Goal: Information Seeking & Learning: Learn about a topic

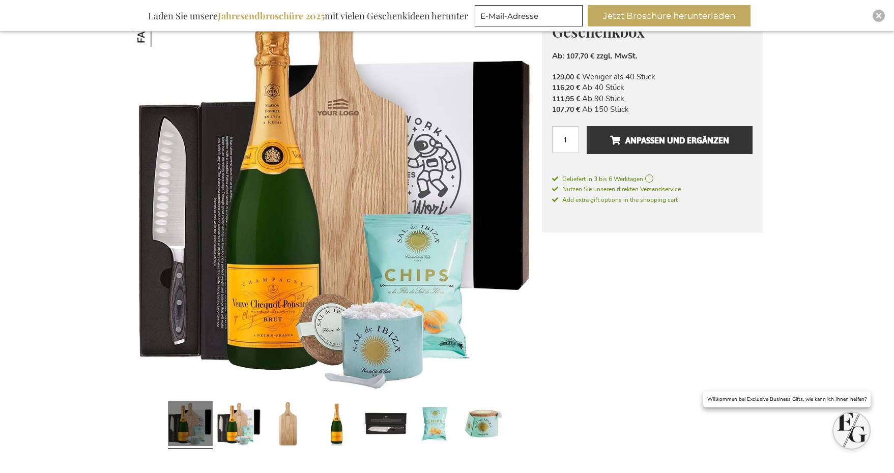
scroll to position [167, 0]
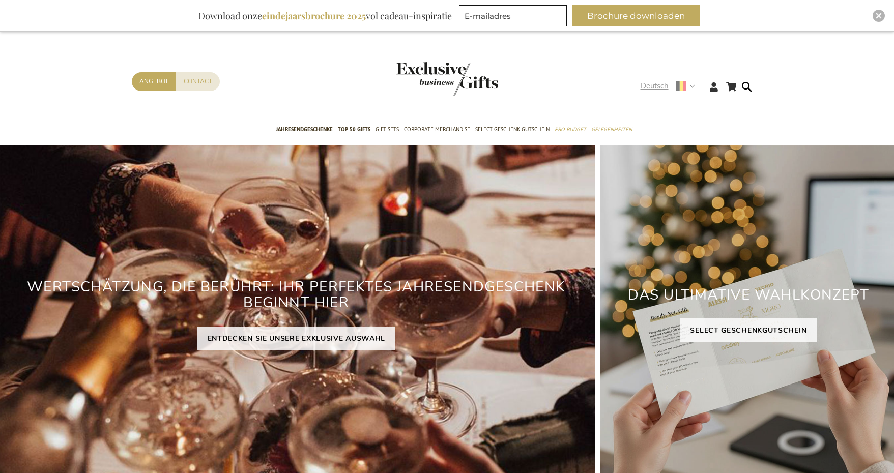
click at [662, 86] on span "Deutsch" at bounding box center [654, 86] width 28 height 12
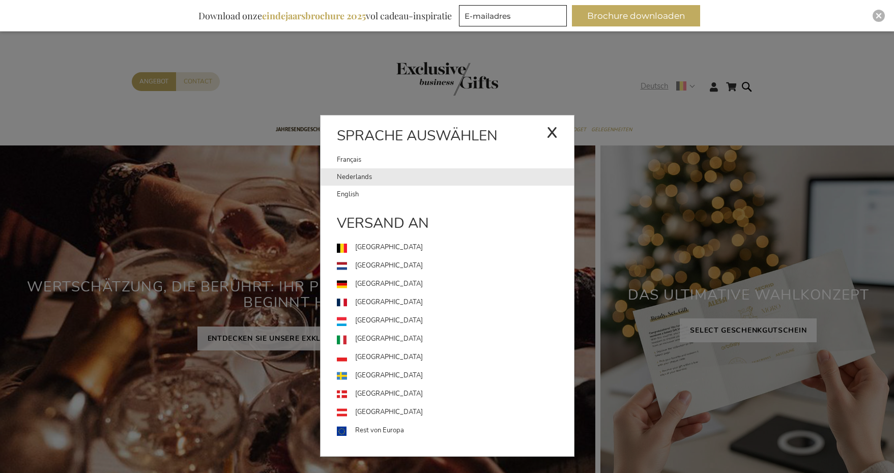
click at [419, 177] on link "Nederlands" at bounding box center [455, 176] width 237 height 17
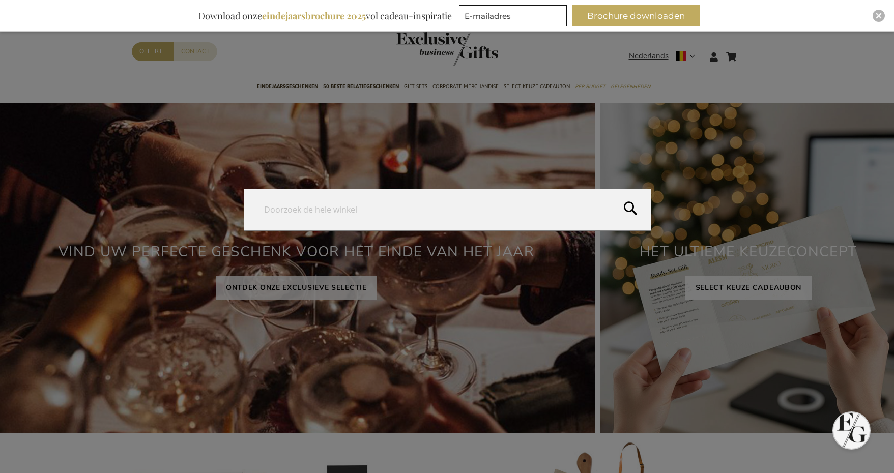
click at [750, 50] on form "Search Search" at bounding box center [749, 50] width 10 height 0
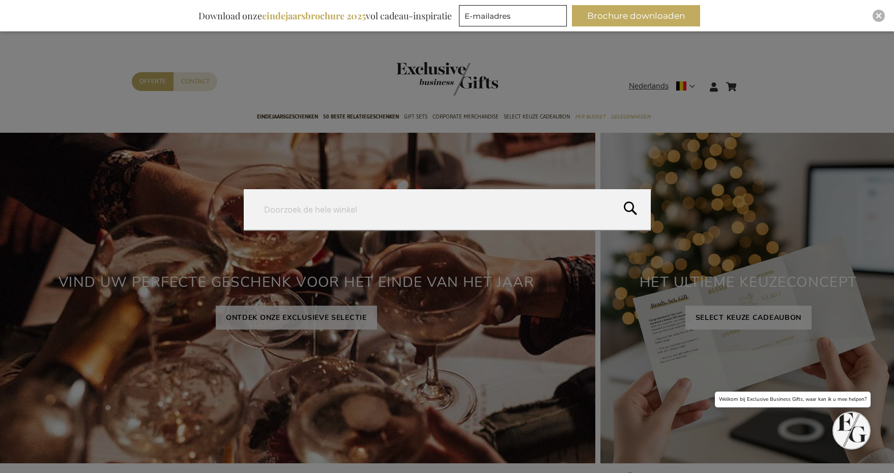
type input "The Mocktail Club Berry Bash Geschenkset"
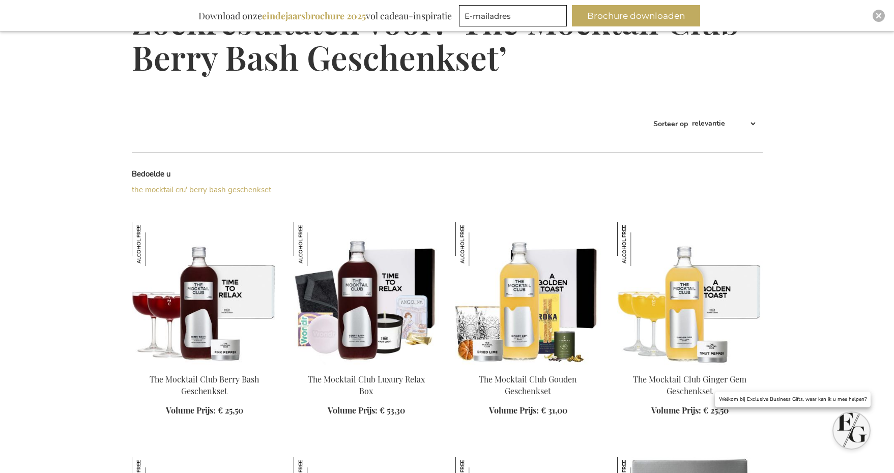
scroll to position [168, 0]
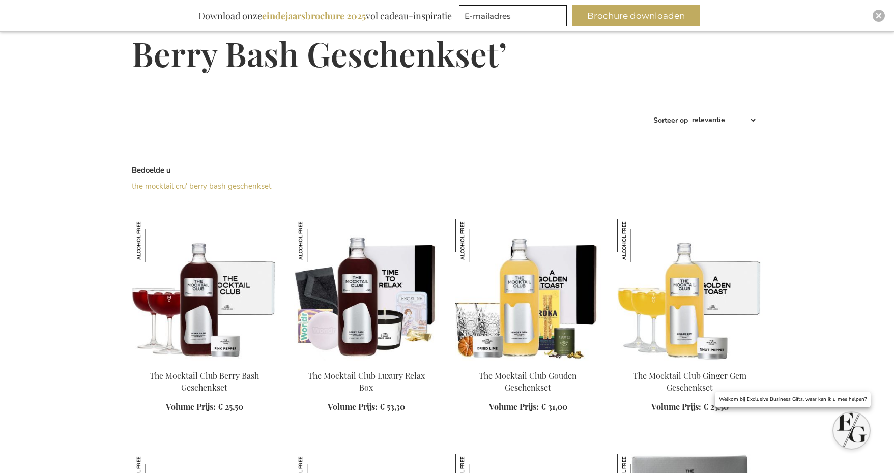
click at [245, 288] on img at bounding box center [204, 290] width 145 height 142
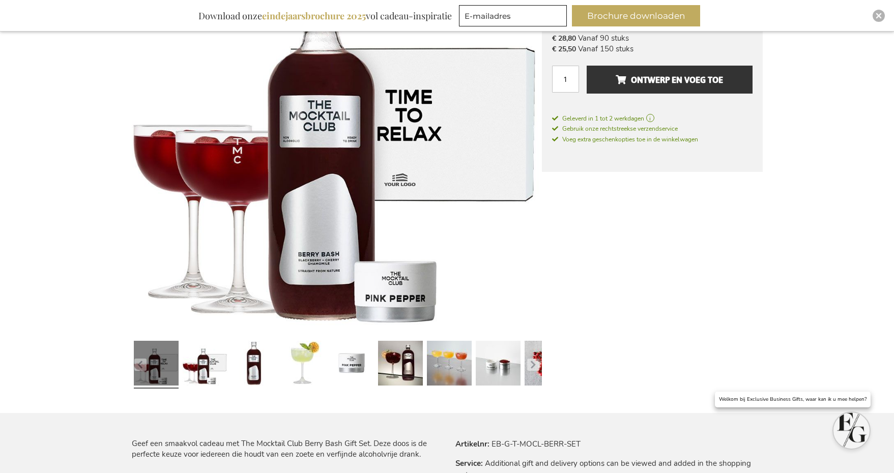
scroll to position [252, 0]
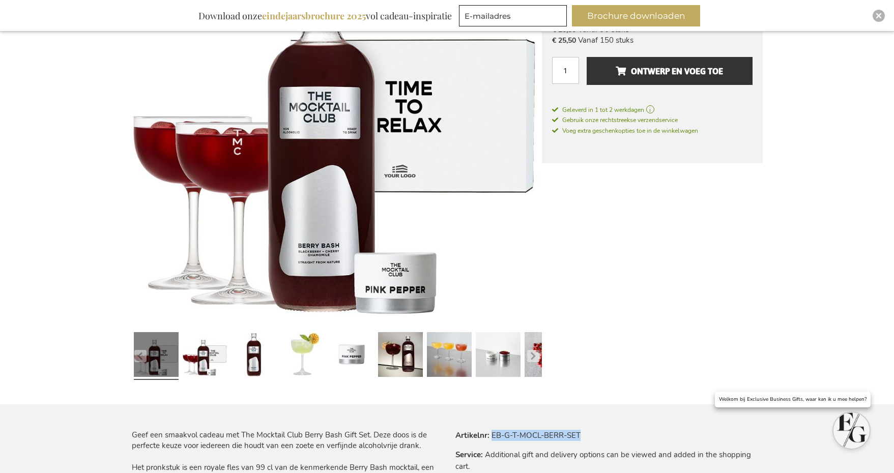
drag, startPoint x: 490, startPoint y: 435, endPoint x: 586, endPoint y: 435, distance: 95.6
click at [583, 435] on tr "Artikelnr EB-G-T-MOCL-BERR-SET" at bounding box center [608, 435] width 307 height 11
copy td "EB-G-T-MOCL-BERR-SET"
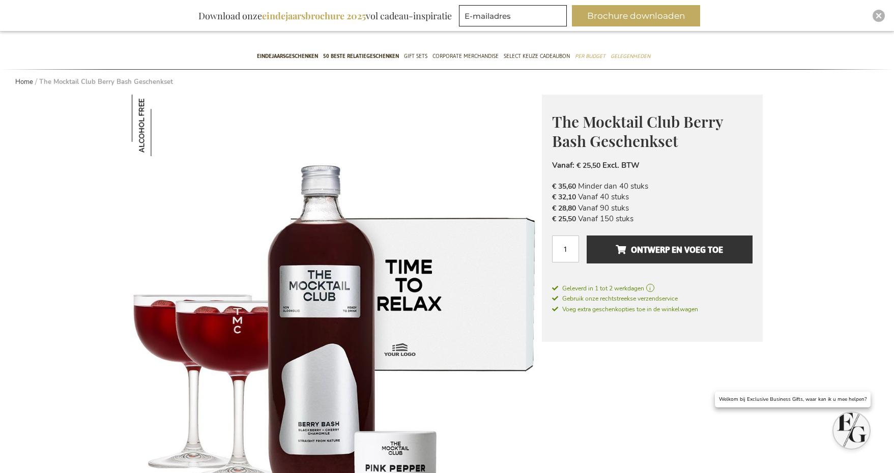
scroll to position [25, 0]
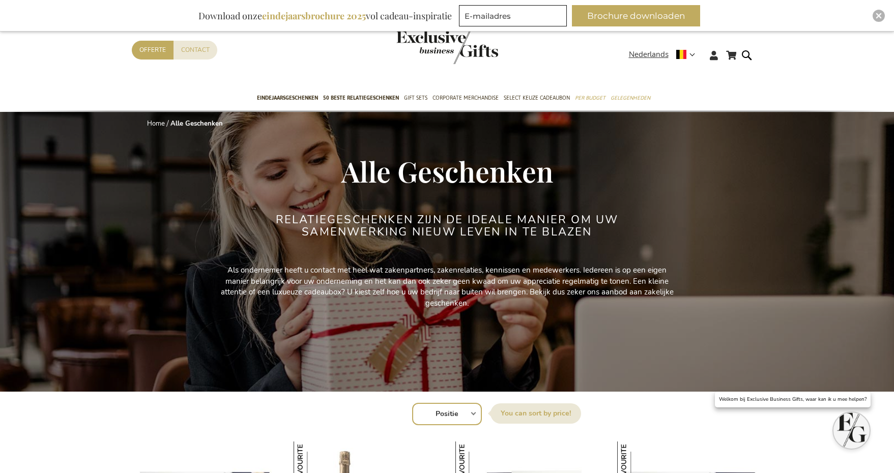
scroll to position [217, 0]
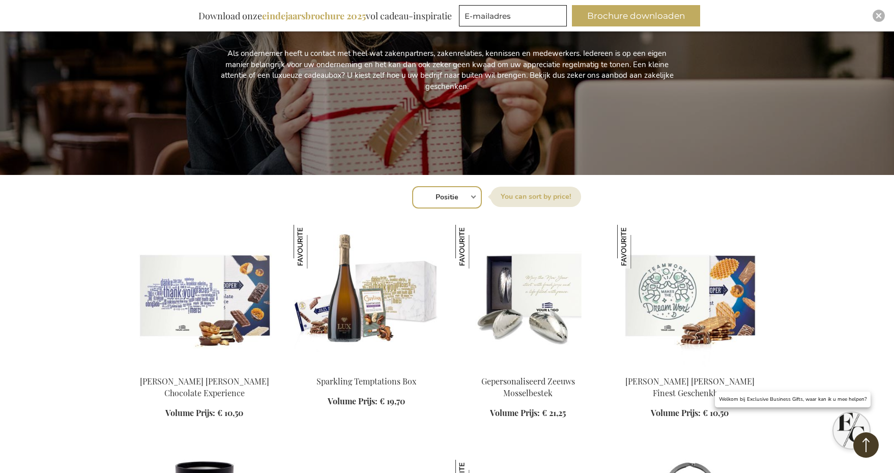
click at [463, 196] on select "Positie Best Sellers Meest bekeken Nieuw Biggest Saving Price: low to high Pric…" at bounding box center [447, 197] width 70 height 22
select select "new"
click at [412, 186] on select "Positie Best Sellers Meest bekeken Nieuw Biggest Saving Price: low to high Pric…" at bounding box center [447, 197] width 70 height 22
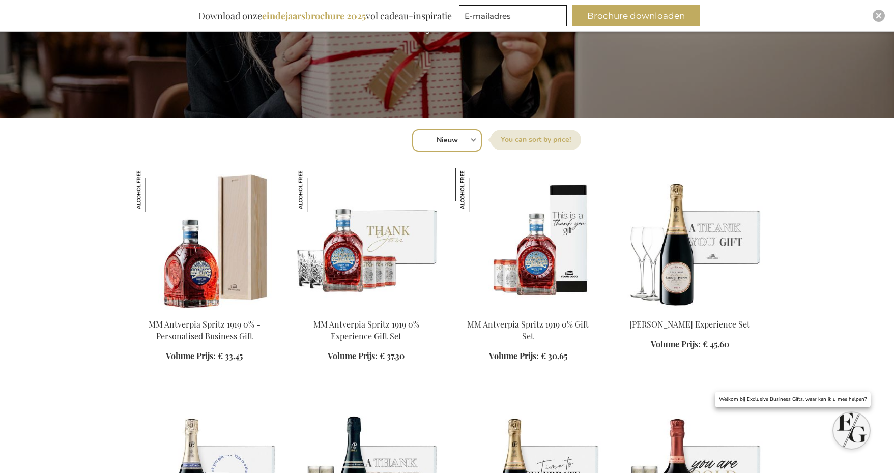
scroll to position [301, 0]
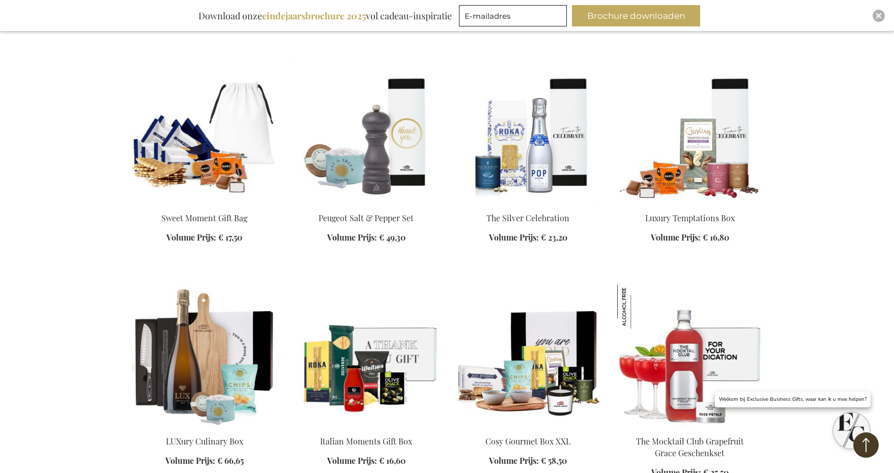
scroll to position [1075, 0]
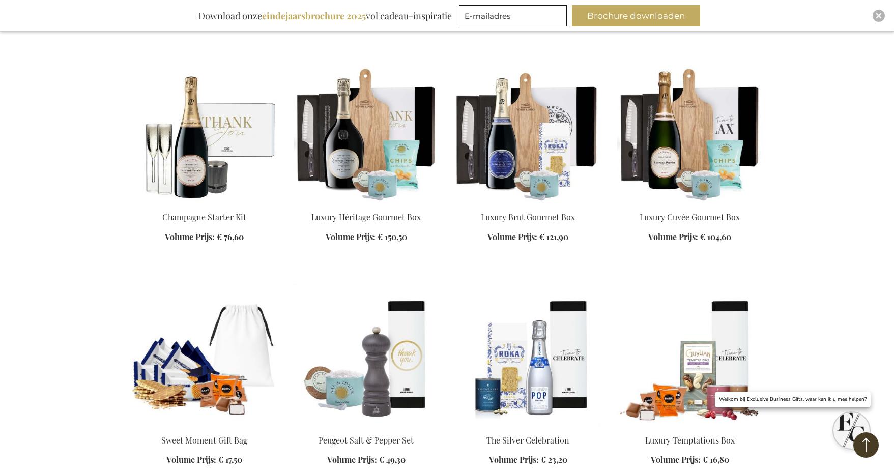
scroll to position [853, 0]
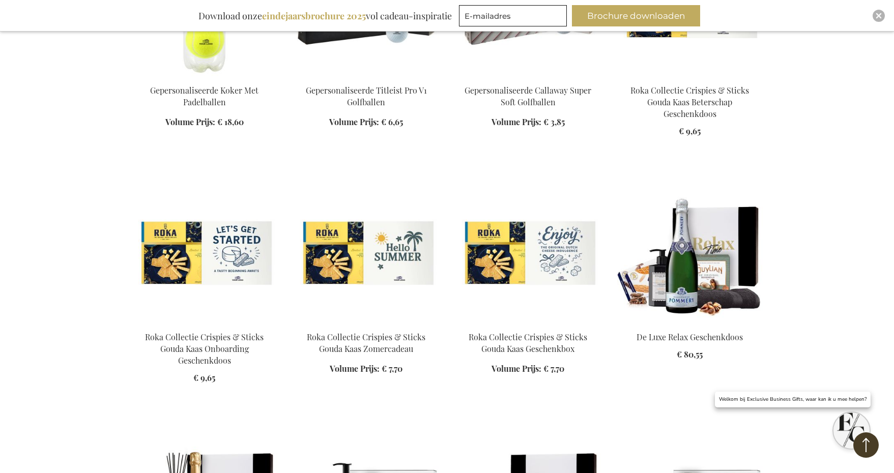
scroll to position [12168, 0]
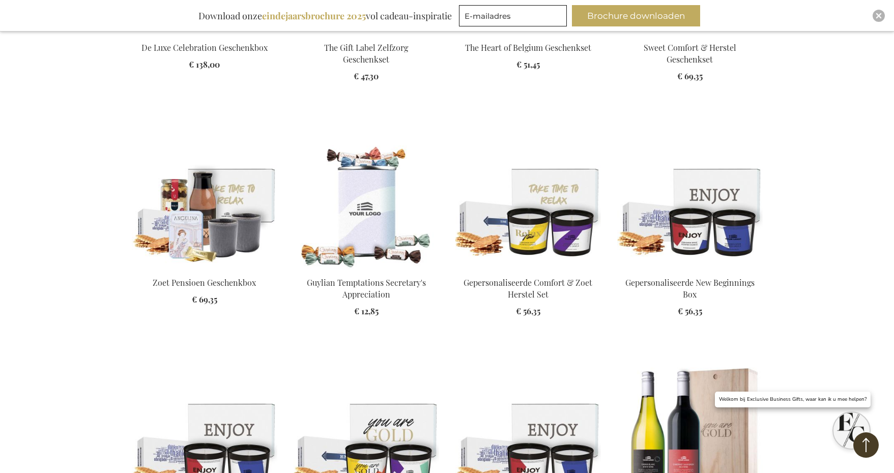
scroll to position [12634, 0]
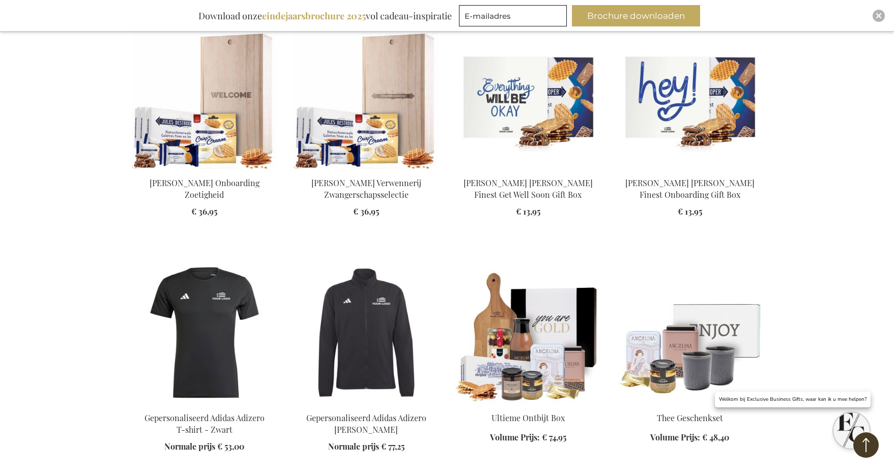
scroll to position [13847, 0]
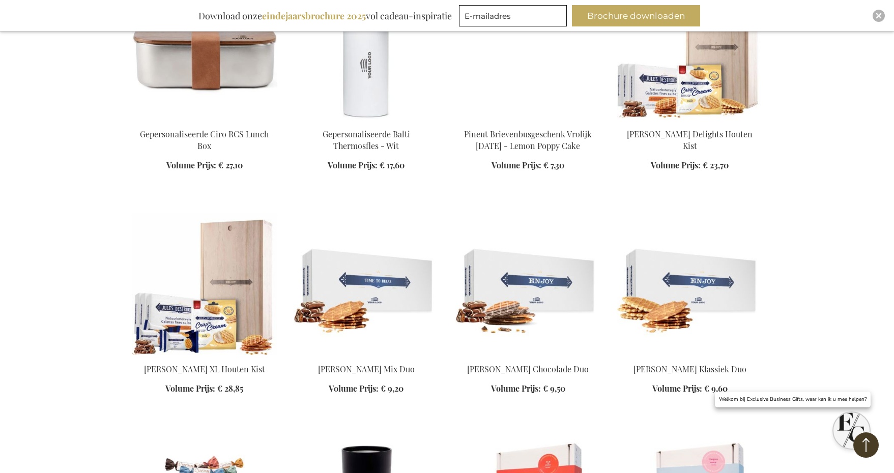
scroll to position [15633, 0]
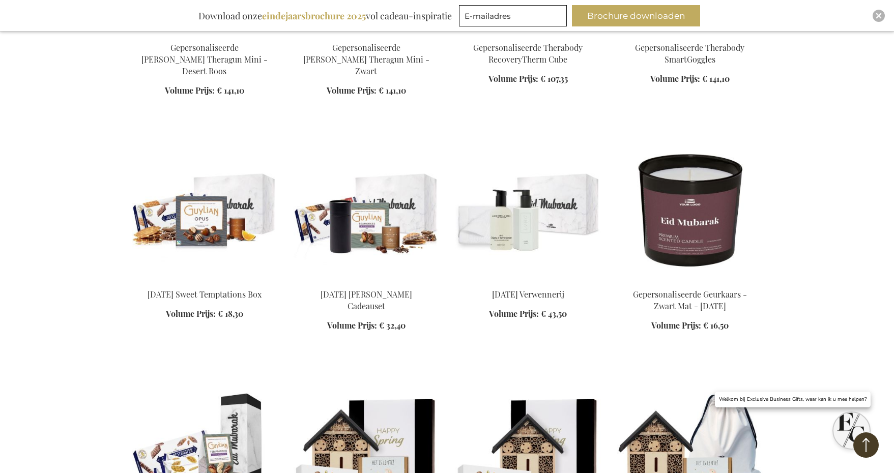
scroll to position [16900, 0]
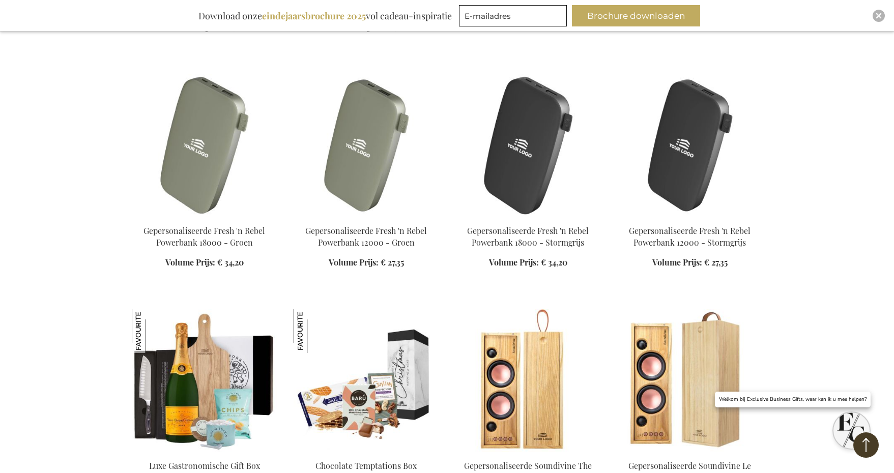
scroll to position [22191, 0]
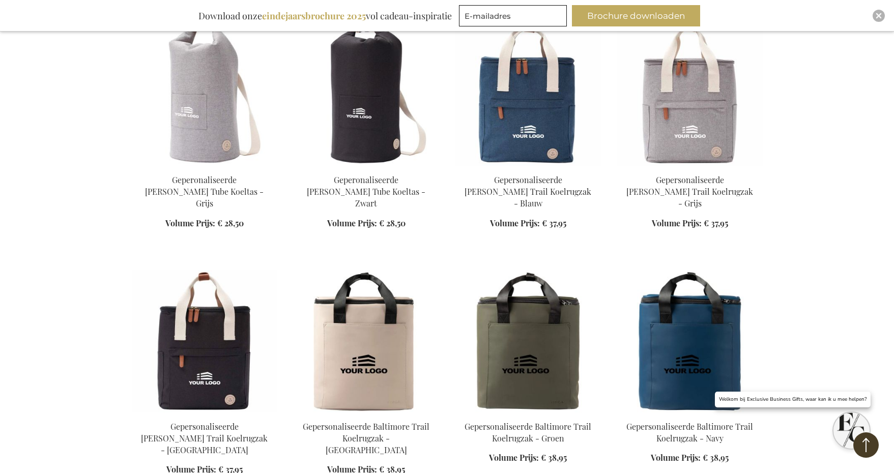
scroll to position [30965, 0]
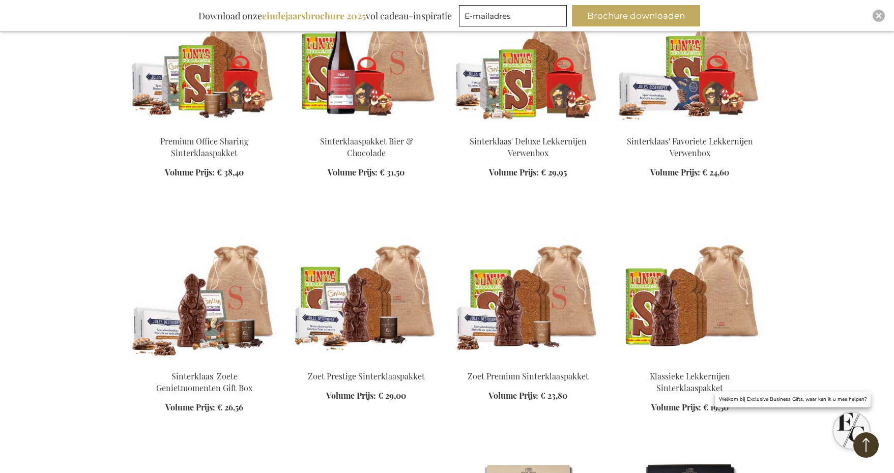
scroll to position [32751, 0]
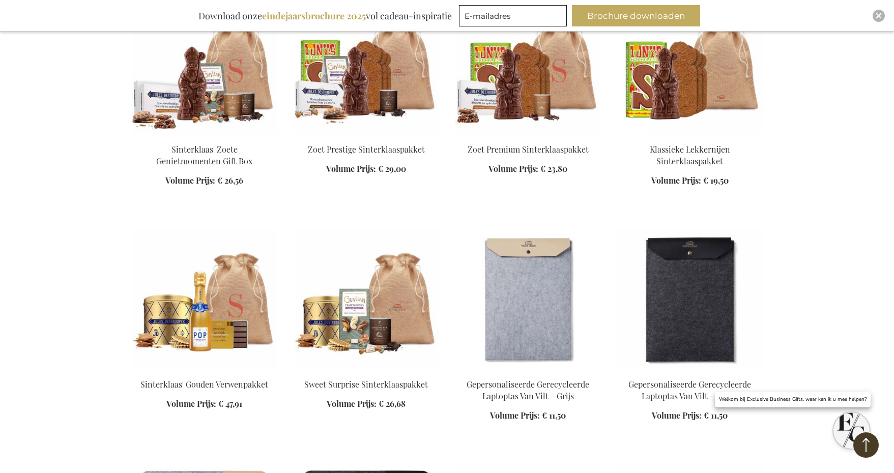
scroll to position [33140, 0]
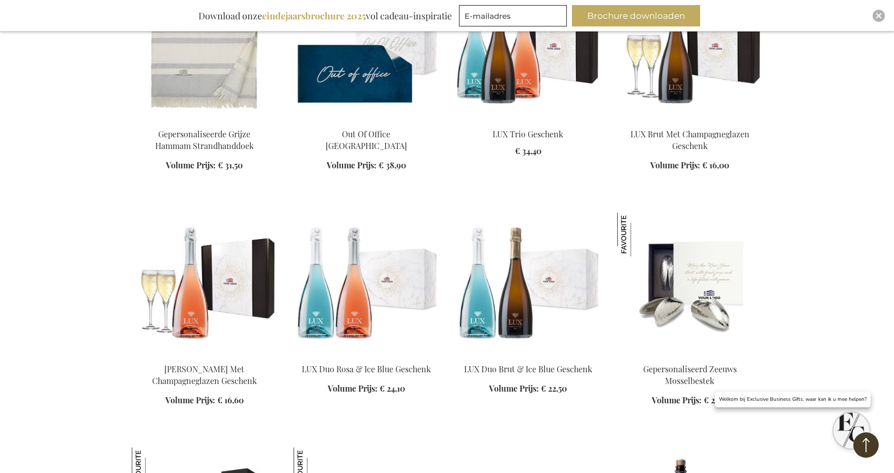
scroll to position [35364, 0]
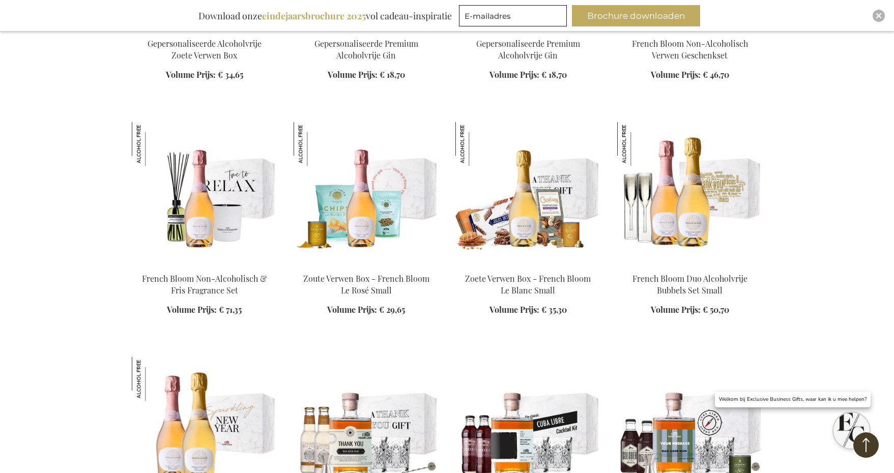
scroll to position [36866, 0]
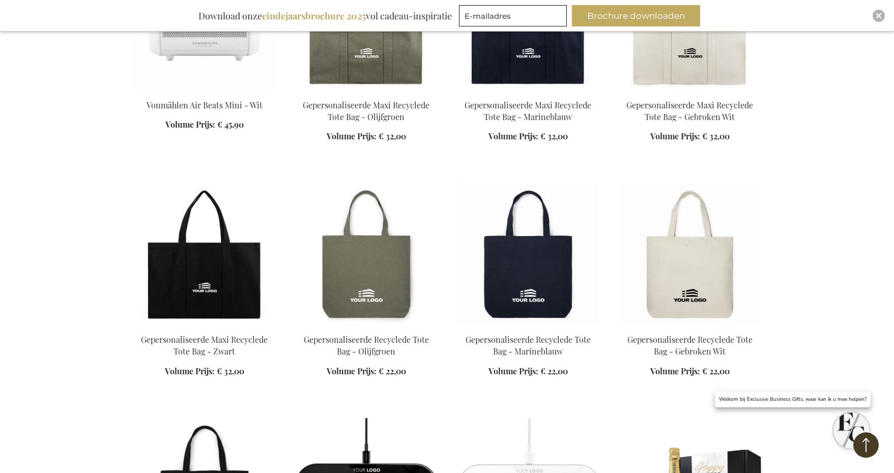
scroll to position [40473, 0]
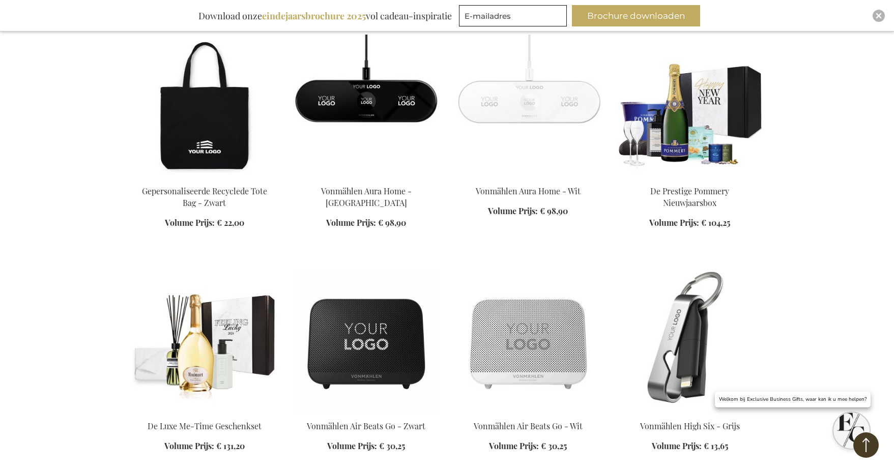
scroll to position [40890, 0]
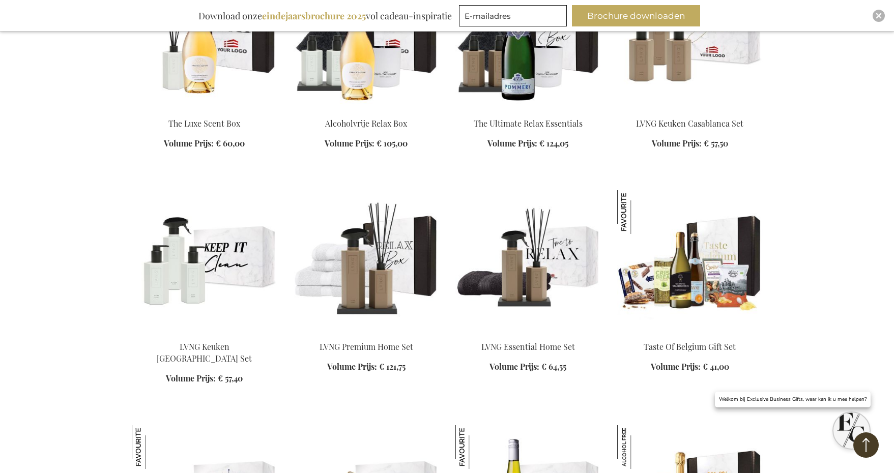
scroll to position [41957, 0]
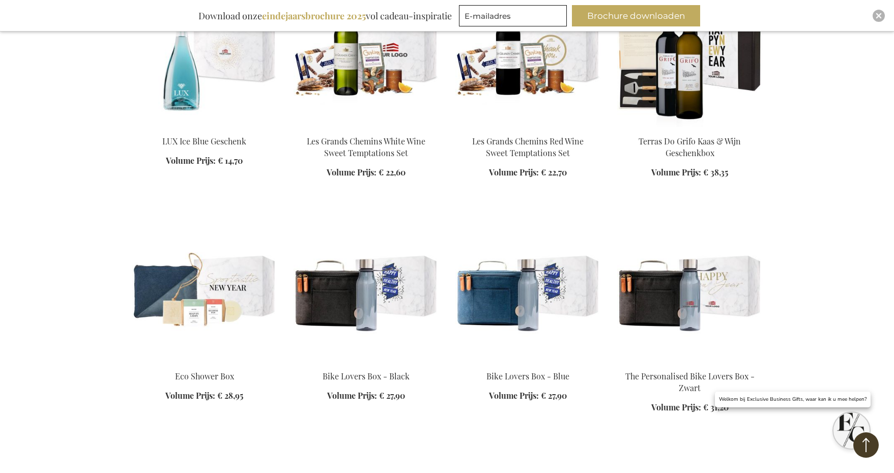
scroll to position [42717, 0]
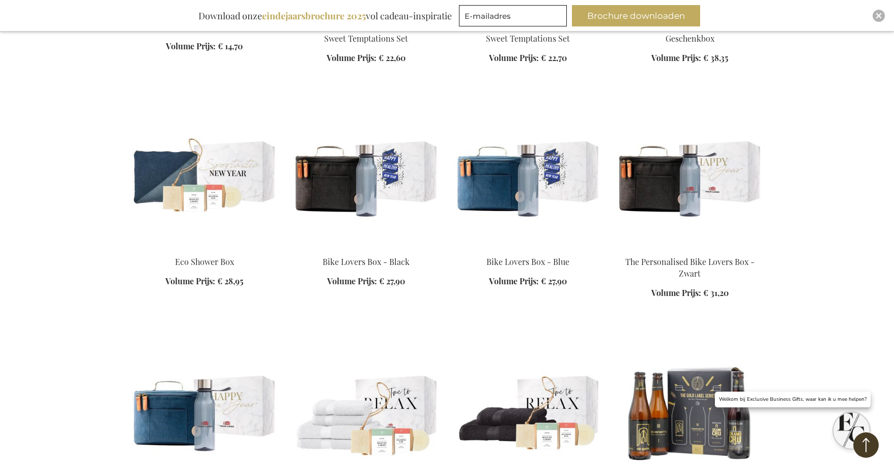
drag, startPoint x: 211, startPoint y: 194, endPoint x: 171, endPoint y: 14, distance: 184.9
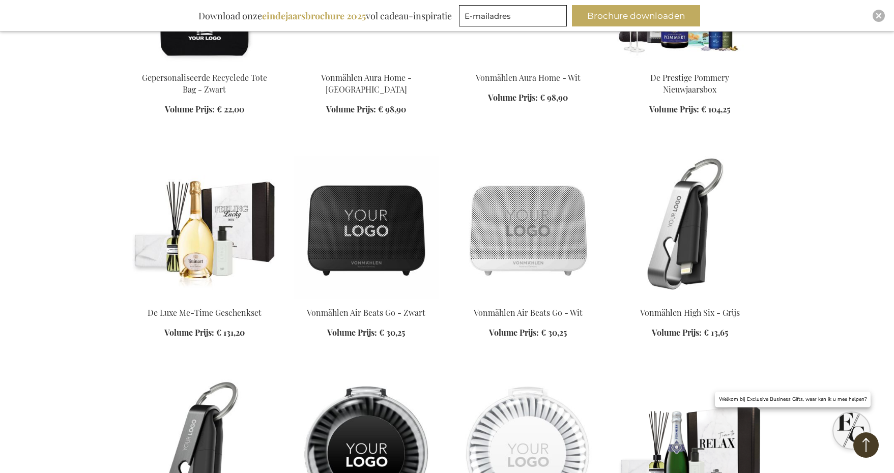
scroll to position [40257, 0]
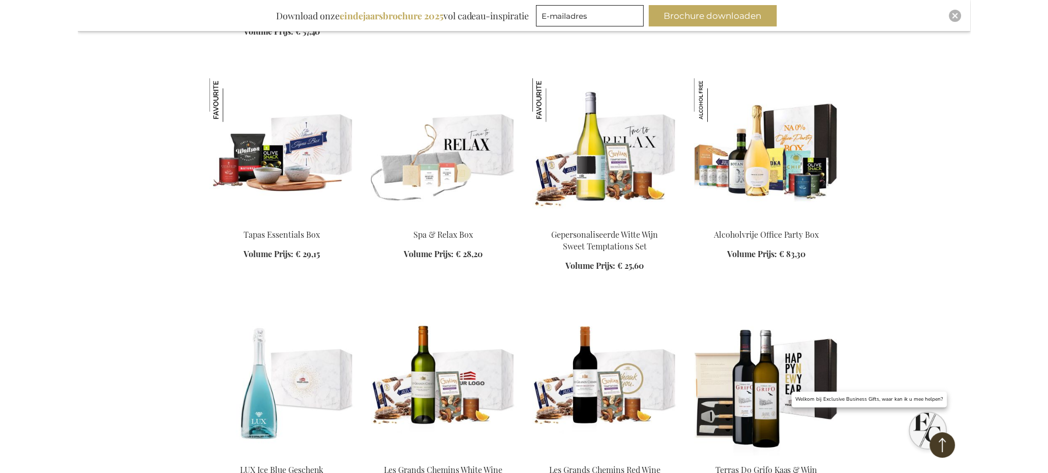
scroll to position [42284, 0]
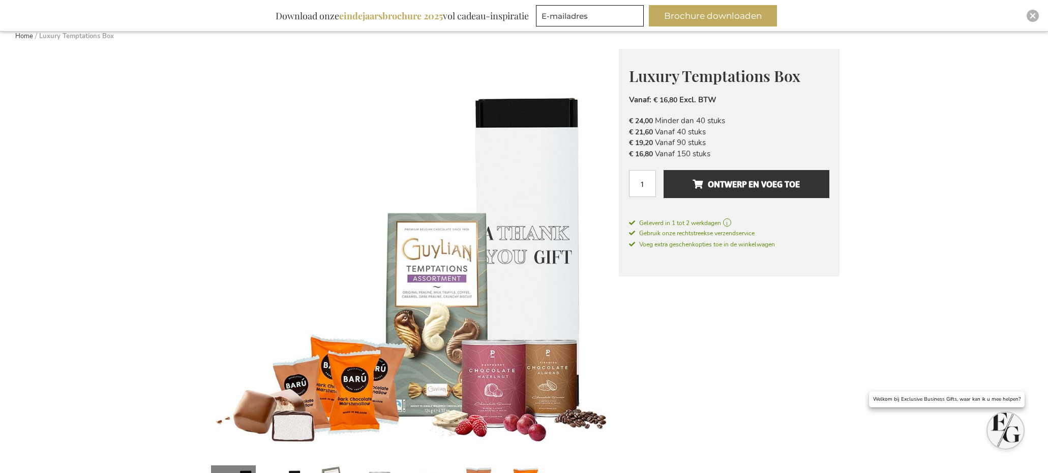
scroll to position [132, 0]
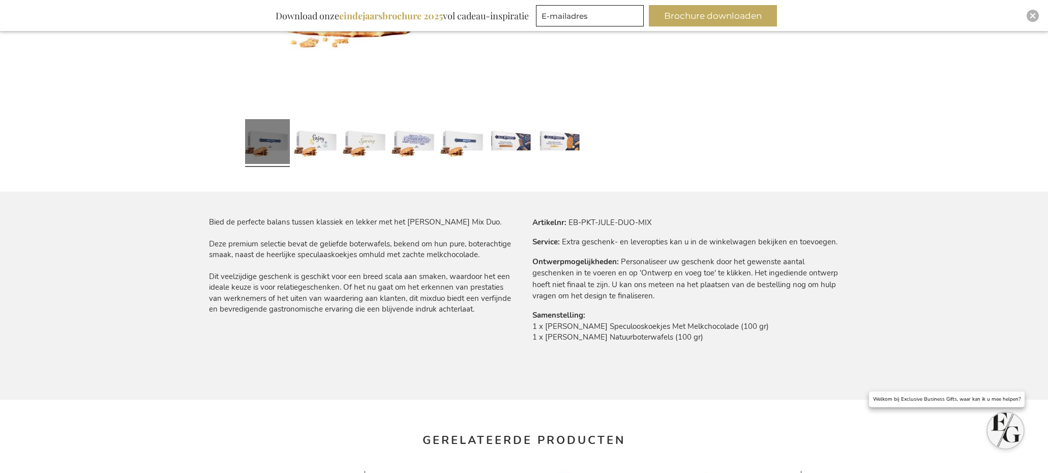
scroll to position [467, 0]
drag, startPoint x: 706, startPoint y: 336, endPoint x: 532, endPoint y: 328, distance: 173.7
click at [533, 328] on td "1 x Jules Destrooper Speculooskoekjes Met Melkchocolade (100 gr) 1 x Jules Dest…" at bounding box center [686, 332] width 307 height 27
copy td "1 x Jules Destrooper Speculooskoekjes Met Melkchocolade (100 gr) 1 x Jules Dest…"
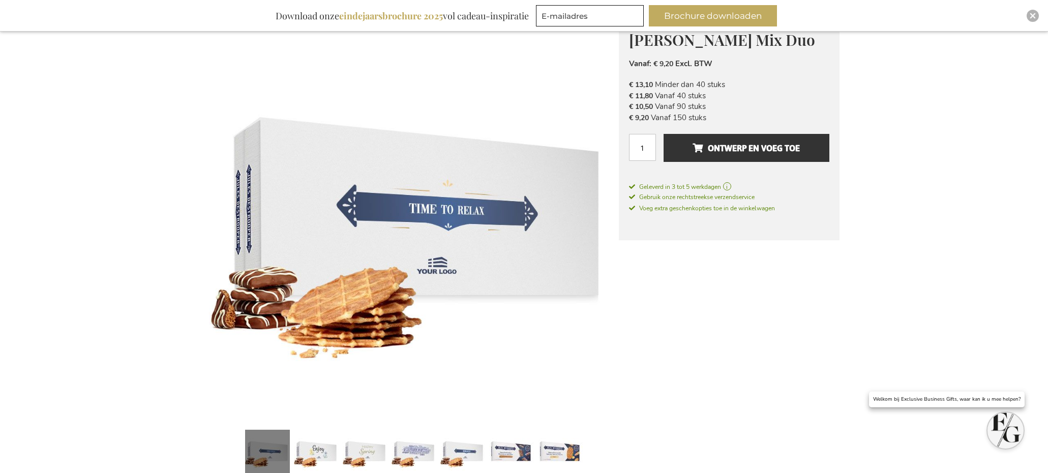
scroll to position [147, 0]
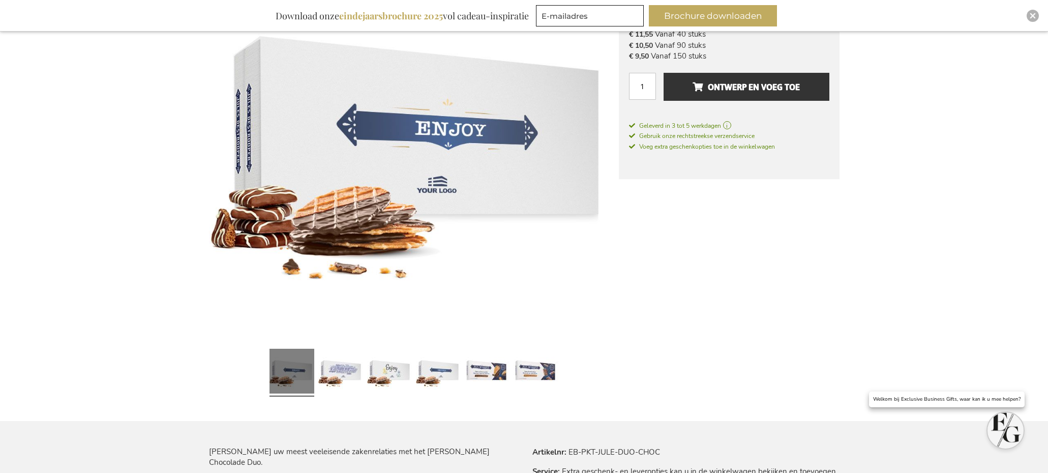
scroll to position [141, 0]
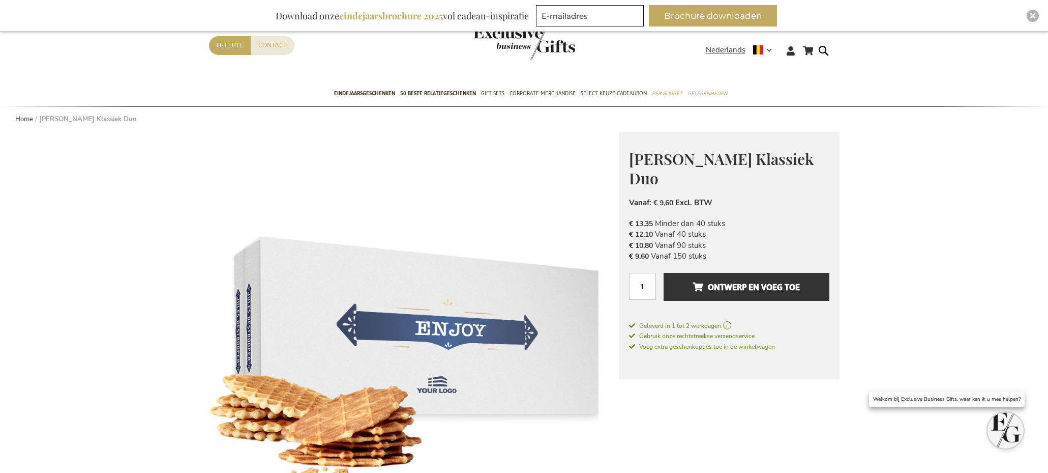
scroll to position [33, 0]
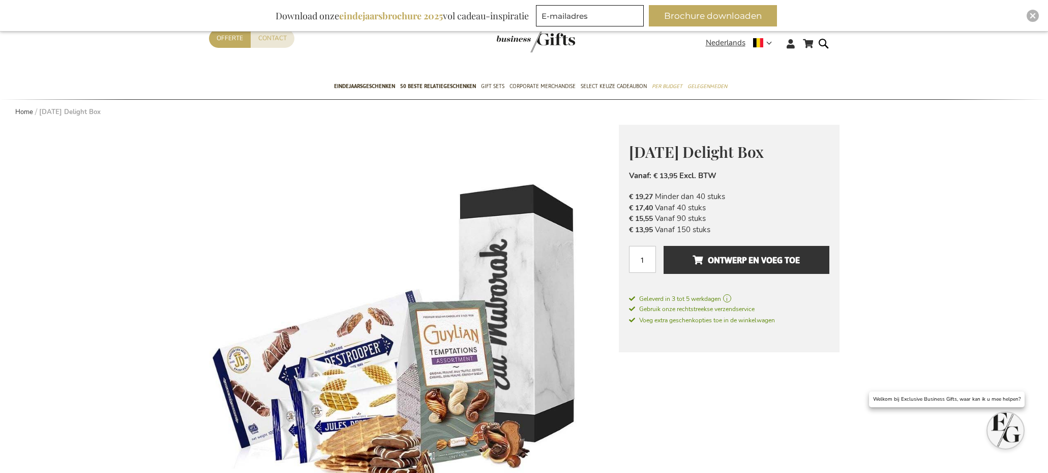
scroll to position [43, 0]
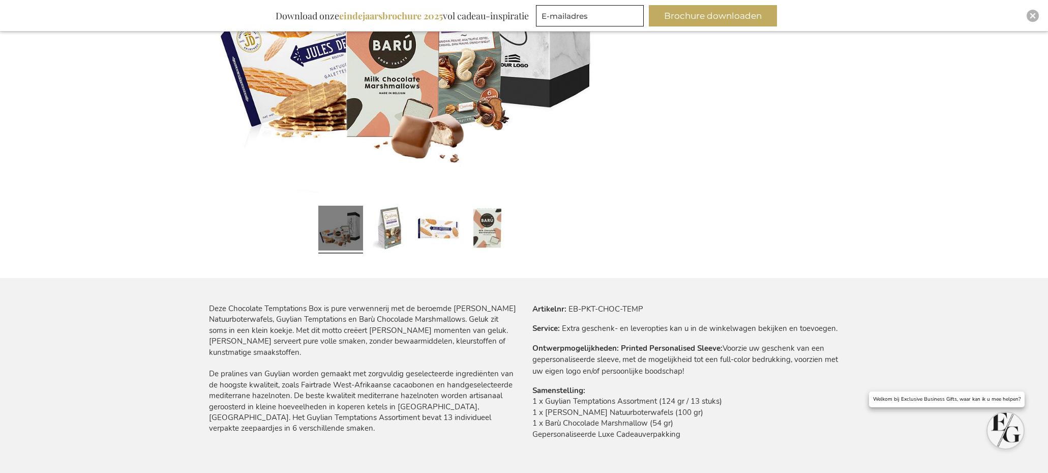
scroll to position [433, 0]
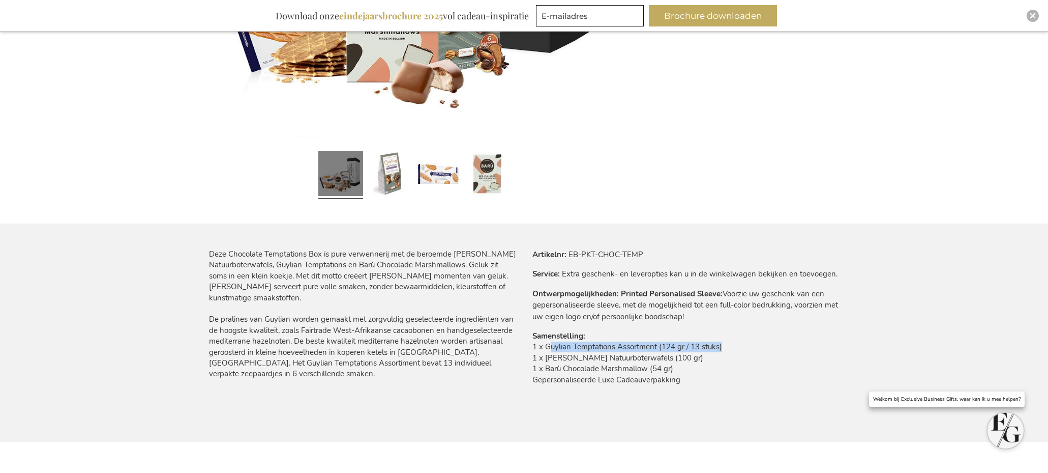
drag, startPoint x: 548, startPoint y: 347, endPoint x: 730, endPoint y: 348, distance: 182.6
click at [730, 348] on td "1 x Guylian Temptations Assortment (124 gr / 13 stuks) 1 x [PERSON_NAME] Natuur…" at bounding box center [686, 365] width 307 height 49
drag, startPoint x: 545, startPoint y: 358, endPoint x: 717, endPoint y: 360, distance: 171.9
click at [717, 360] on td "1 x Guylian Temptations Assortment (124 gr / 13 stuks) 1 x Jules Destrooper Nat…" at bounding box center [686, 365] width 307 height 49
copy td "Jules Destrooper Natuurboterwafels (100 gr)"
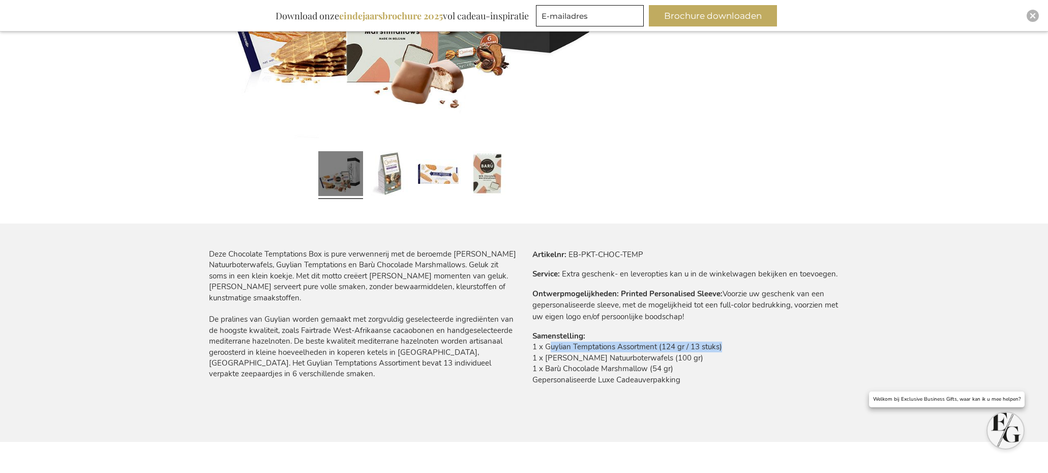
drag, startPoint x: 546, startPoint y: 368, endPoint x: 686, endPoint y: 372, distance: 140.4
click at [686, 372] on td "1 x Guylian Temptations Assortment (124 gr / 13 stuks) 1 x Jules Destrooper Nat…" at bounding box center [686, 365] width 307 height 49
copy td "Barù Chocolade Marshmallow (54 gr)"
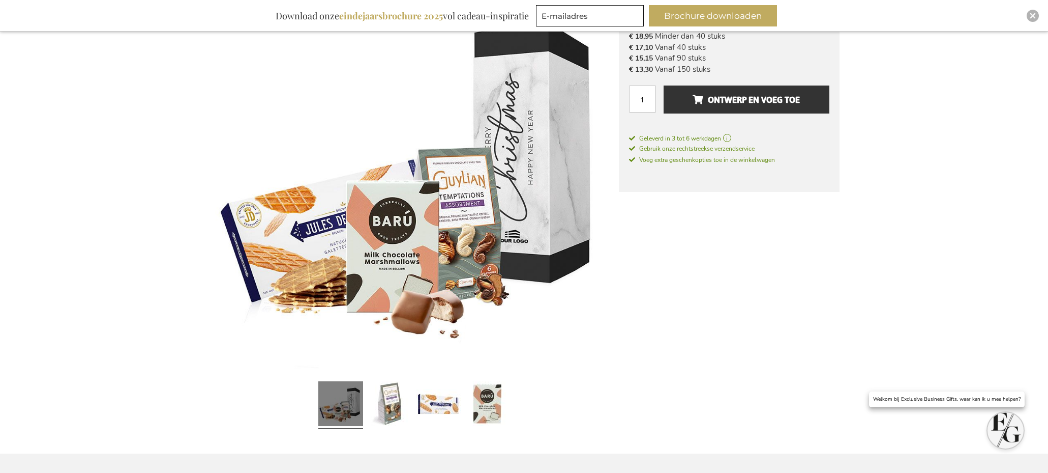
scroll to position [201, 0]
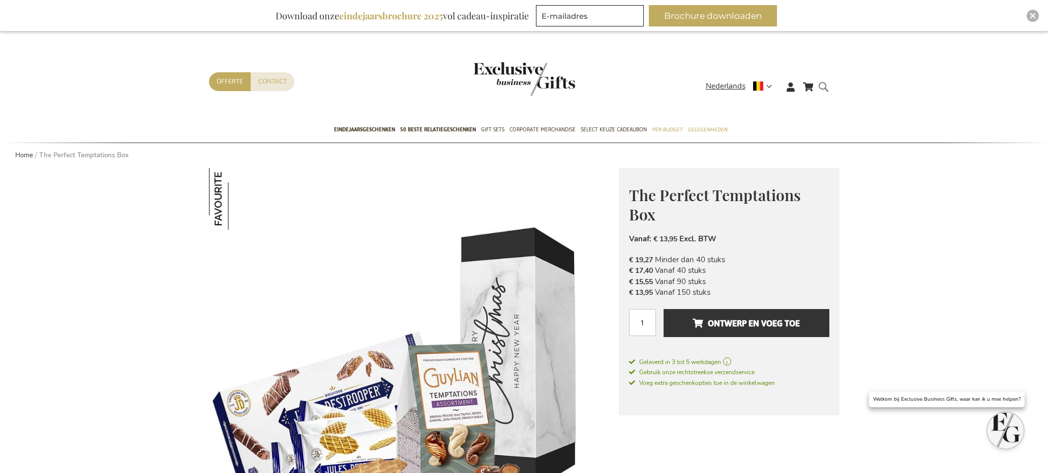
click at [824, 85] on form "Search Search" at bounding box center [827, 94] width 10 height 29
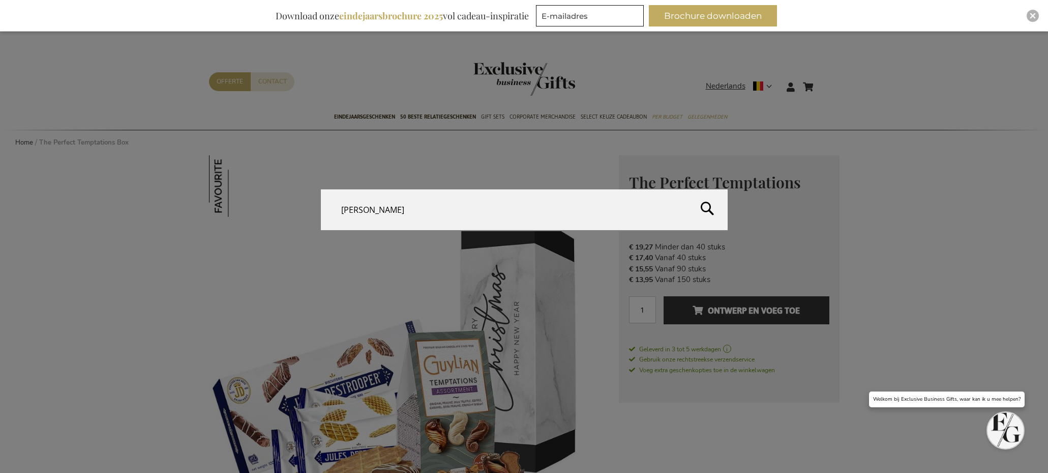
type input "[PERSON_NAME]"
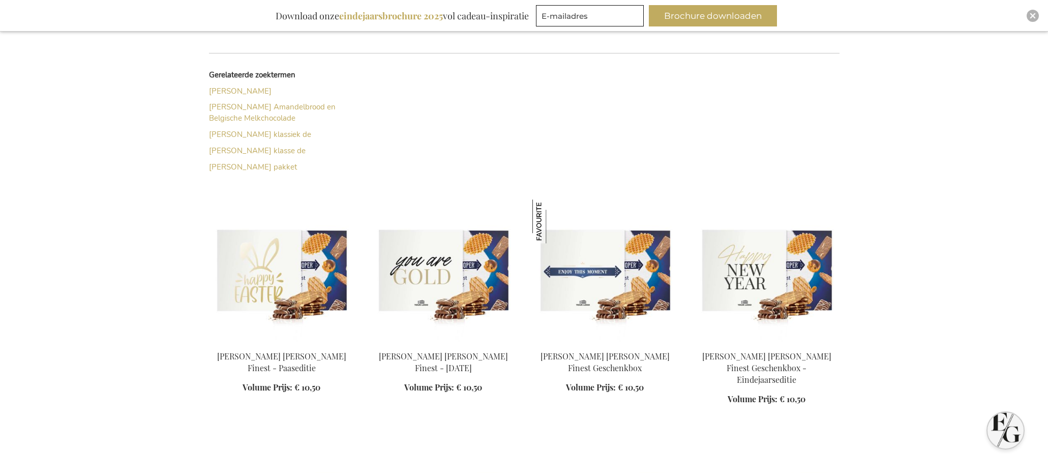
scroll to position [218, 0]
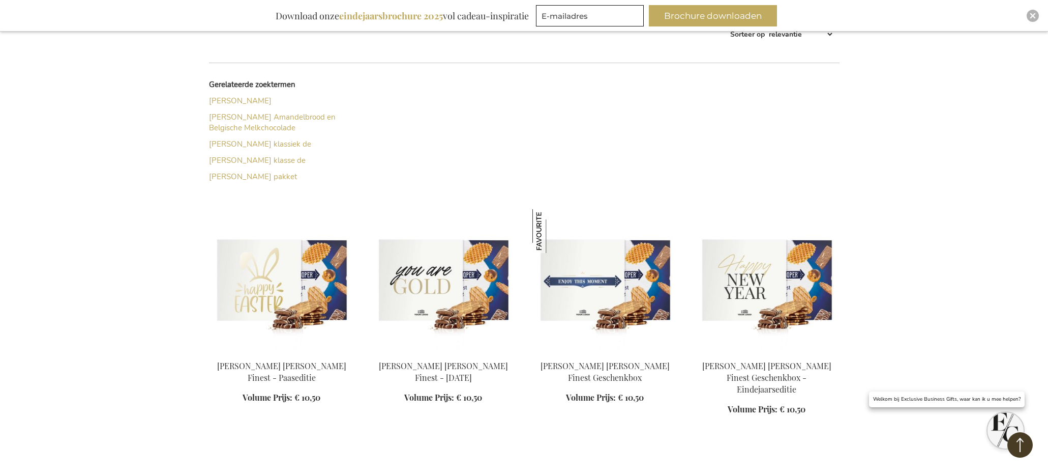
click at [624, 292] on img at bounding box center [605, 280] width 145 height 142
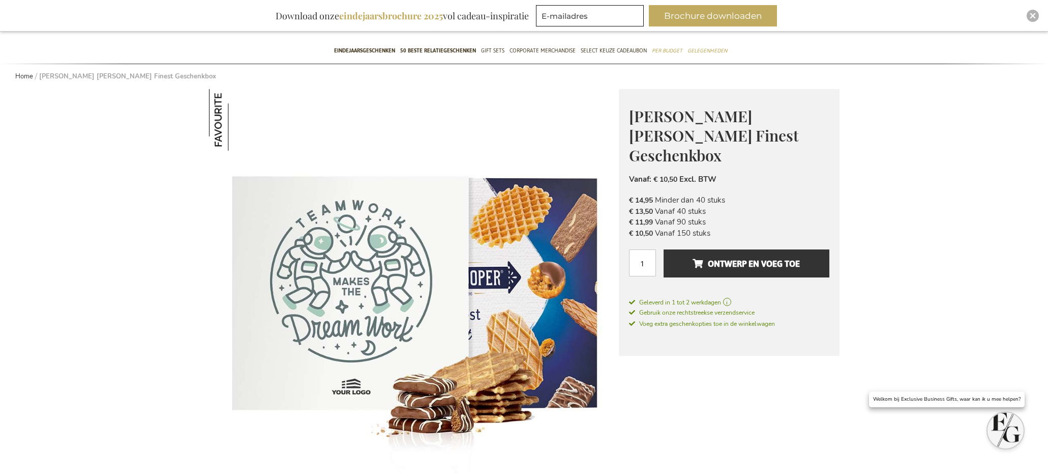
scroll to position [129, 0]
